Goal: Task Accomplishment & Management: Manage account settings

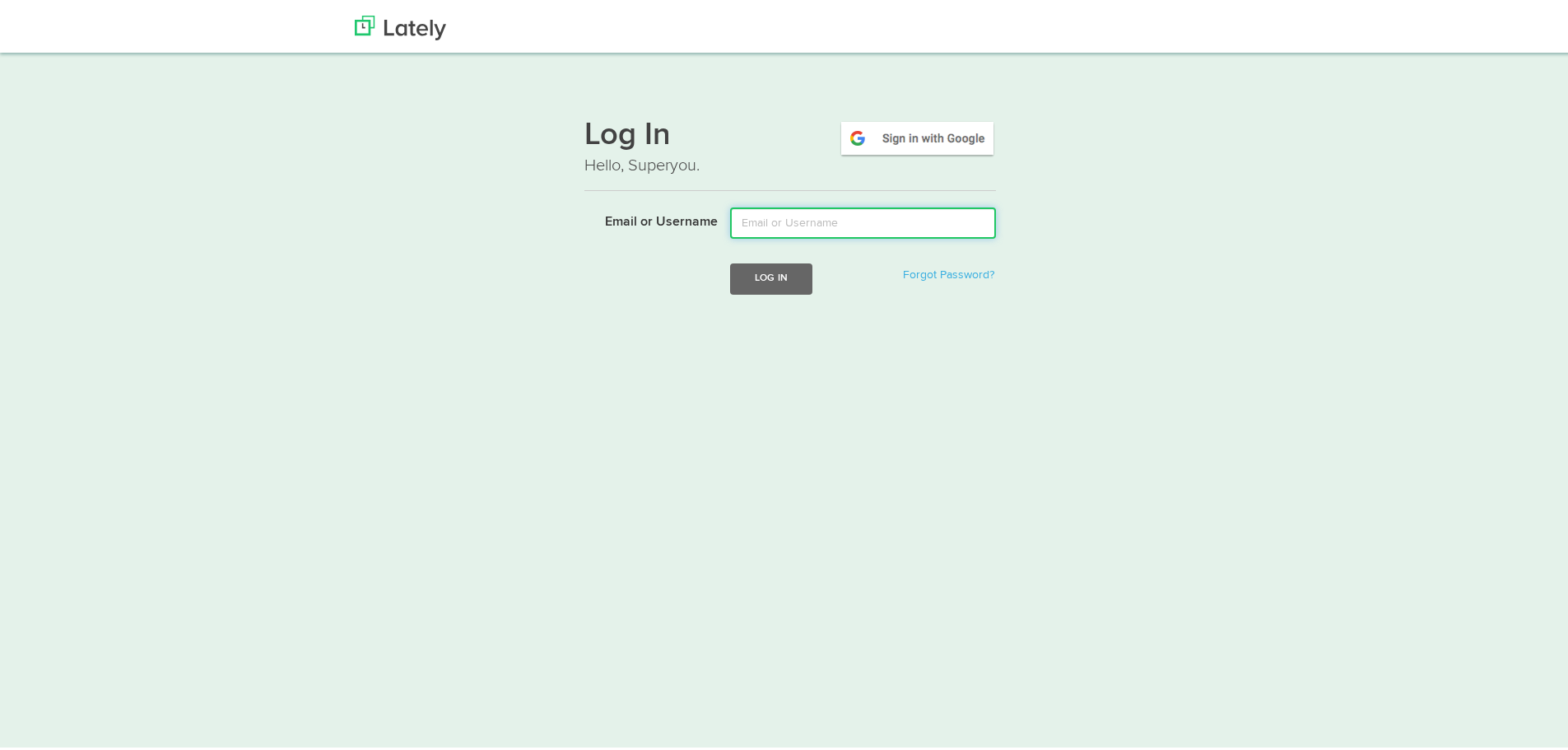
click at [778, 215] on input "Email or Username" at bounding box center [862, 220] width 266 height 31
type input "[PERSON_NAME][EMAIL_ADDRESS][DOMAIN_NAME]"
click at [752, 272] on button "Log In" at bounding box center [771, 275] width 82 height 30
click at [786, 215] on input "Email or Username" at bounding box center [862, 220] width 266 height 31
type input "[PERSON_NAME][EMAIL_ADDRESS][DOMAIN_NAME]"
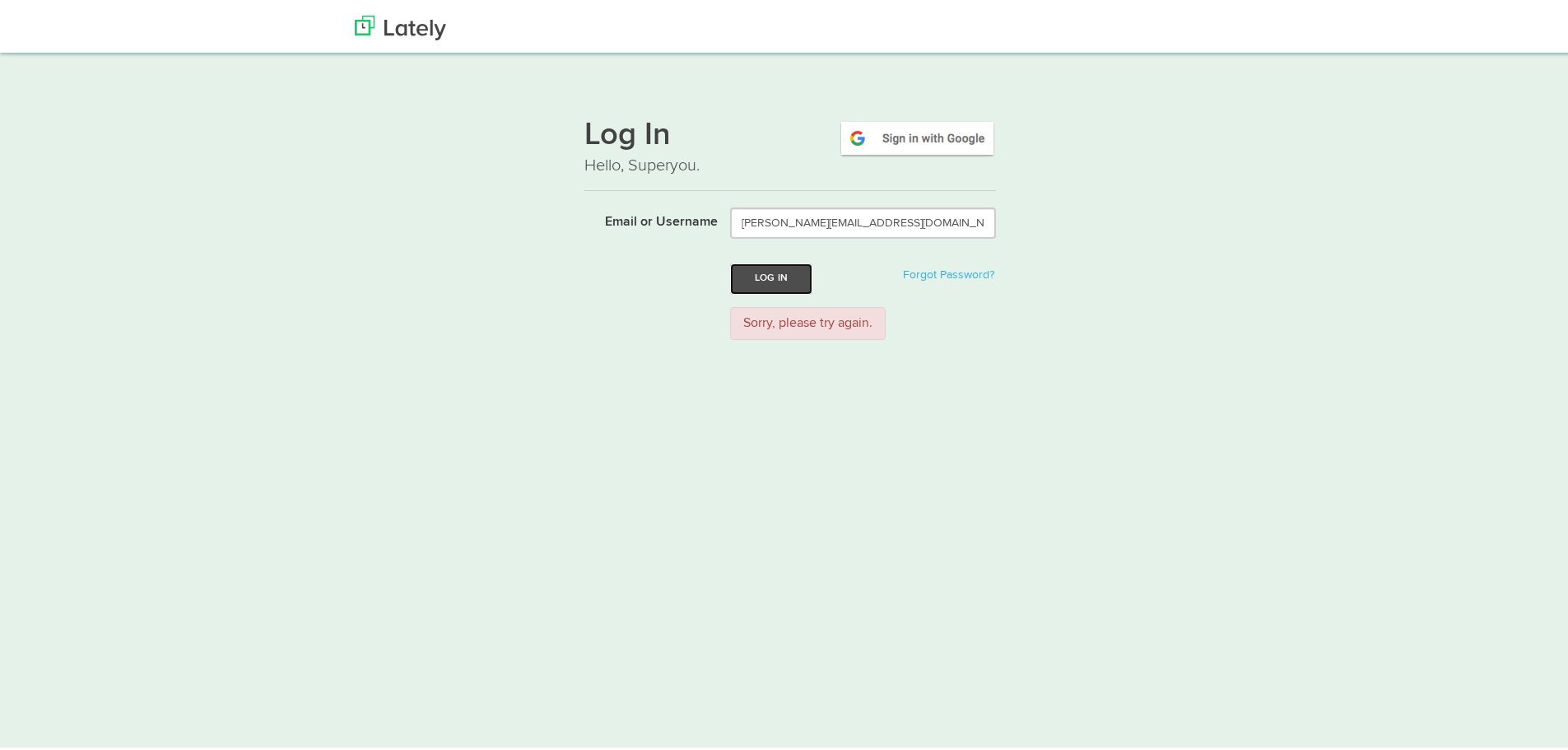
click at [769, 266] on button "Log In" at bounding box center [771, 275] width 82 height 30
